Goal: Task Accomplishment & Management: Complete application form

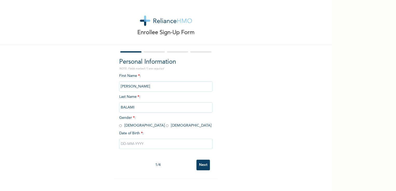
click at [119, 112] on input "radio" at bounding box center [120, 125] width 3 height 5
radio input "true"
click at [123, 112] on input "text" at bounding box center [165, 144] width 93 height 10
select select "9"
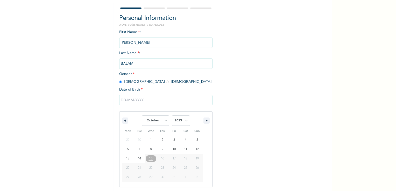
scroll to position [44, 0]
click at [185, 112] on select "2025 2024 2023 2022 2021 2020 2019 2018 2017 2016 2015 2014 2013 2012 2011 2010…" at bounding box center [181, 120] width 18 height 10
select select "1986"
click at [172, 112] on select "2025 2024 2023 2022 2021 2020 2019 2018 2017 2016 2015 2014 2013 2012 2011 2010…" at bounding box center [181, 120] width 18 height 10
click at [164, 112] on select "January February March April May June July August September October November De…" at bounding box center [155, 120] width 27 height 10
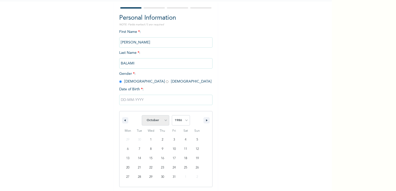
select select "0"
click at [142, 112] on select "January February March April May June July August September October November De…" at bounding box center [155, 120] width 27 height 10
type input "01/04/1986"
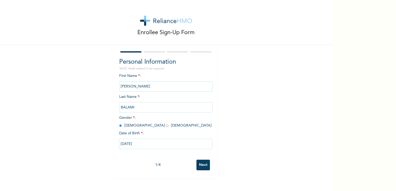
scroll to position [0, 0]
click at [158, 88] on input "SAMUEL" at bounding box center [165, 86] width 93 height 10
click at [202, 112] on input "Next" at bounding box center [202, 165] width 13 height 11
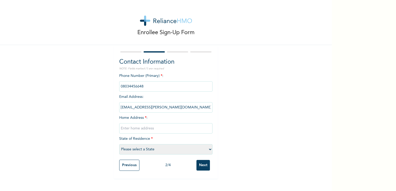
click at [149, 112] on input "text" at bounding box center [165, 128] width 93 height 10
type input "No 2B, PN EHORO ESTATE, ELELEWO. PORT HAROCURT. RIVERS STATE."
click at [173, 112] on select "Please select a State Abia Abuja (FCT) Adamawa Akwa Ibom Anambra Bauchi Bayelsa…" at bounding box center [165, 149] width 93 height 10
select select "33"
click at [119, 112] on select "Please select a State Abia Abuja (FCT) Adamawa Akwa Ibom Anambra Bauchi Bayelsa…" at bounding box center [165, 149] width 93 height 10
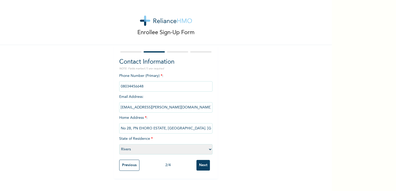
click at [201, 112] on input "Next" at bounding box center [202, 165] width 13 height 11
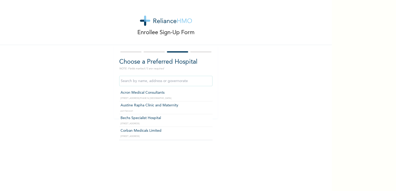
click at [180, 82] on input "text" at bounding box center [165, 81] width 93 height 10
type input "Princess Medical Center(Signature)"
click at [189, 82] on input "Princess Medical Center(Signature)" at bounding box center [165, 81] width 93 height 10
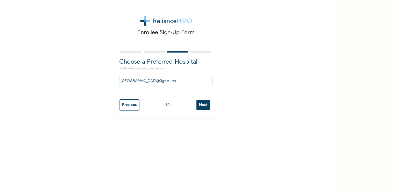
click at [201, 104] on input "Next" at bounding box center [202, 105] width 13 height 11
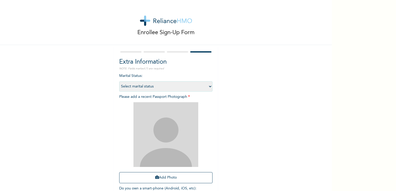
click at [185, 85] on select "Select marital status Single Married Divorced Widow/Widower" at bounding box center [165, 86] width 93 height 10
select select "2"
click at [119, 81] on select "Select marital status Single Married Divorced Widow/Widower" at bounding box center [165, 86] width 93 height 10
click at [155, 112] on icon "button" at bounding box center [157, 178] width 4 height 4
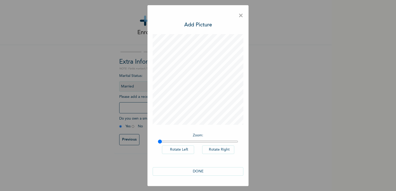
click at [197, 112] on button "DONE" at bounding box center [197, 171] width 91 height 9
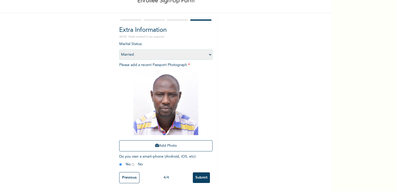
scroll to position [35, 0]
click at [198, 112] on input "Submit" at bounding box center [201, 177] width 17 height 11
